Goal: Browse casually

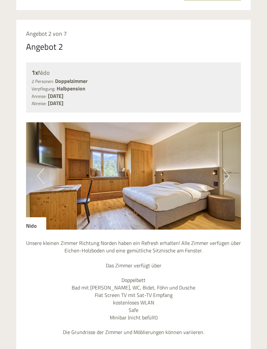
scroll to position [1033, 0]
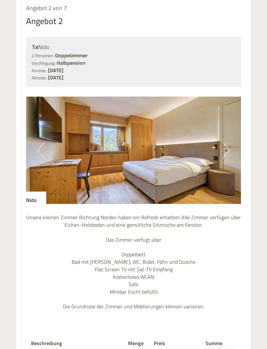
click at [227, 146] on button "Next" at bounding box center [226, 151] width 7 height 16
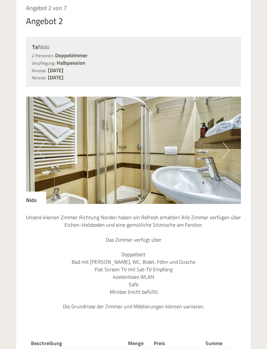
click at [226, 143] on button "Next" at bounding box center [226, 150] width 7 height 16
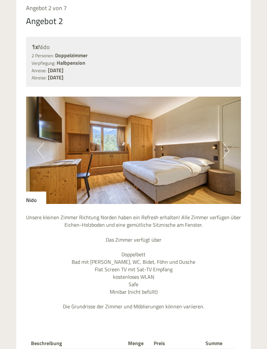
click at [222, 144] on img at bounding box center [133, 150] width 215 height 107
click at [227, 142] on button "Next" at bounding box center [226, 150] width 7 height 16
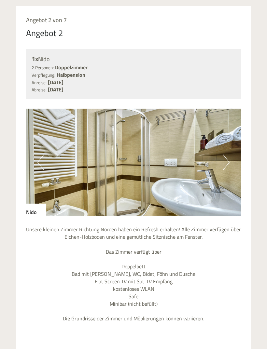
scroll to position [1047, 0]
click at [230, 154] on img at bounding box center [133, 162] width 215 height 107
click at [229, 156] on button "Next" at bounding box center [226, 162] width 7 height 16
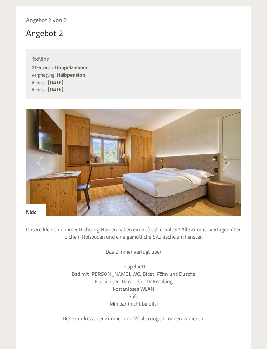
click at [227, 159] on button "Next" at bounding box center [226, 162] width 7 height 16
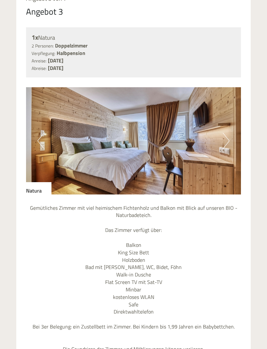
scroll to position [1541, 0]
click at [228, 133] on button "Next" at bounding box center [226, 141] width 7 height 16
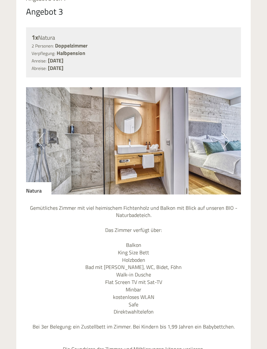
click at [228, 133] on button "Next" at bounding box center [226, 141] width 7 height 16
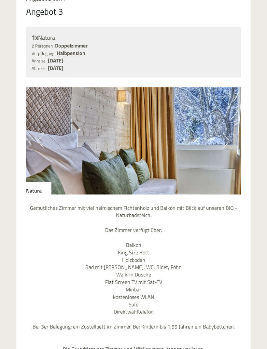
click at [227, 133] on button "Next" at bounding box center [226, 141] width 7 height 16
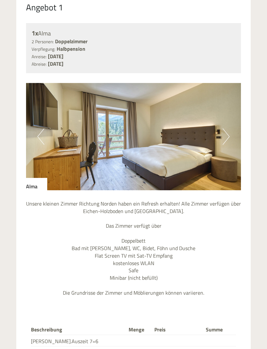
scroll to position [600, 0]
click at [226, 138] on button "Next" at bounding box center [226, 137] width 7 height 16
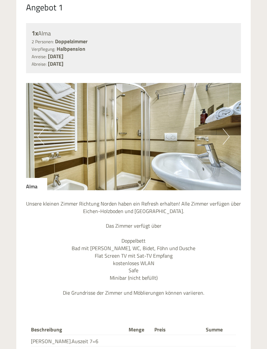
click at [65, 180] on img at bounding box center [133, 136] width 215 height 107
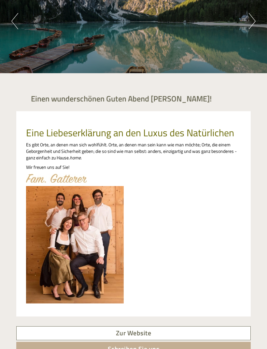
scroll to position [0, 0]
